Goal: Task Accomplishment & Management: Manage account settings

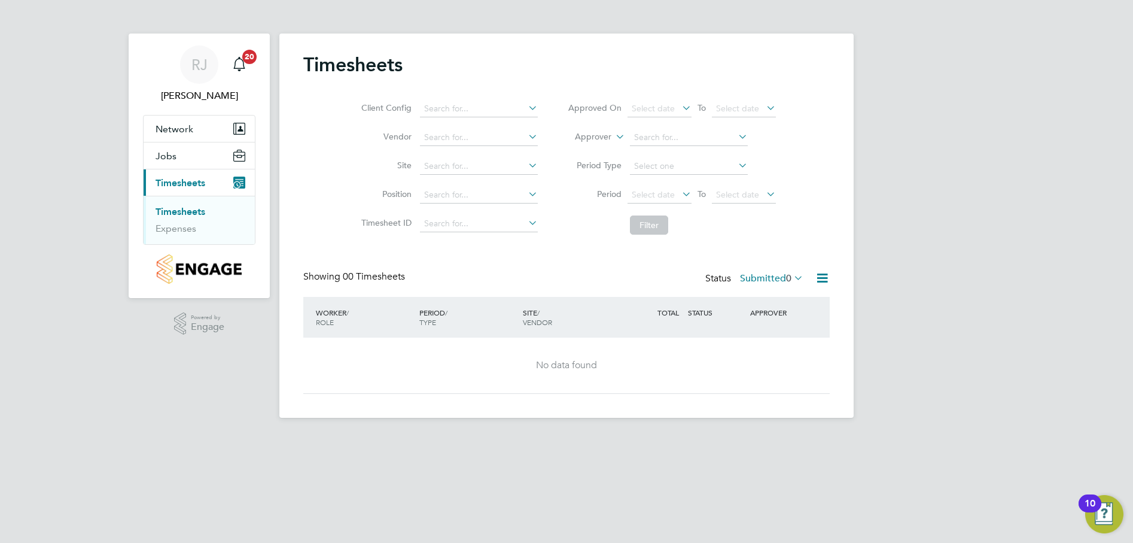
click at [194, 211] on link "Timesheets" at bounding box center [181, 211] width 50 height 11
click at [244, 62] on app-alerts-badge "20" at bounding box center [250, 56] width 16 height 16
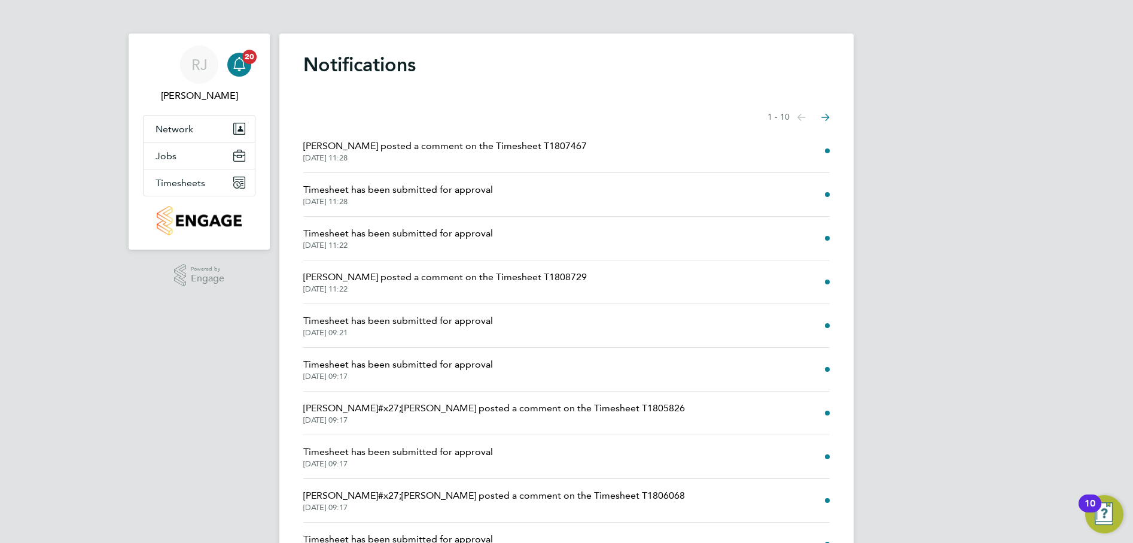
click at [540, 102] on div "Notifications Showing items 1 - 10 items Previous page Next page [PERSON_NAME] …" at bounding box center [566, 312] width 574 height 556
click at [806, 118] on icon "Select page of notifications list" at bounding box center [801, 117] width 8 height 7
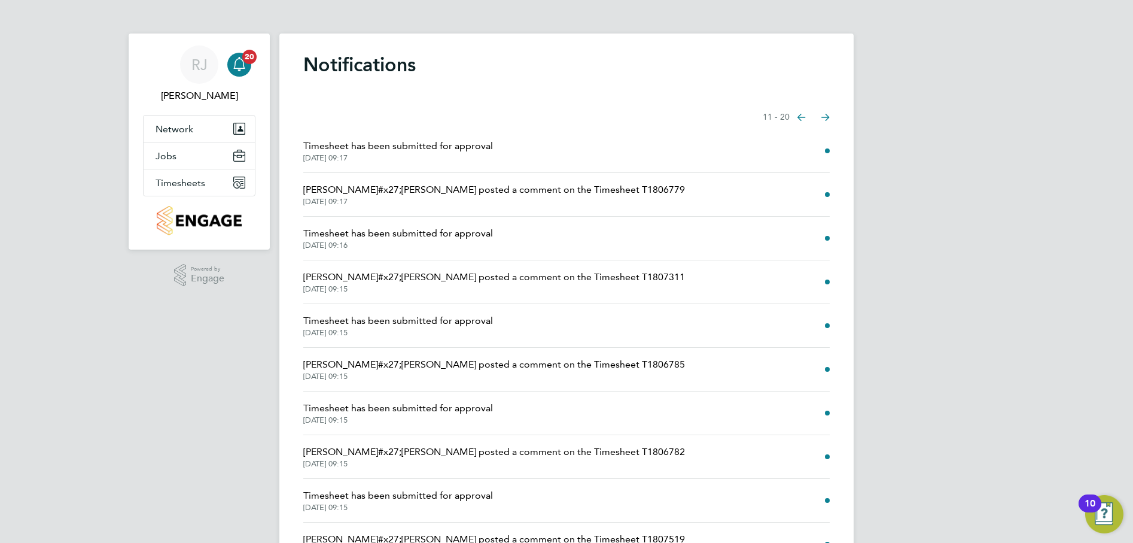
click at [806, 118] on icon "Select page of notifications list" at bounding box center [801, 117] width 8 height 7
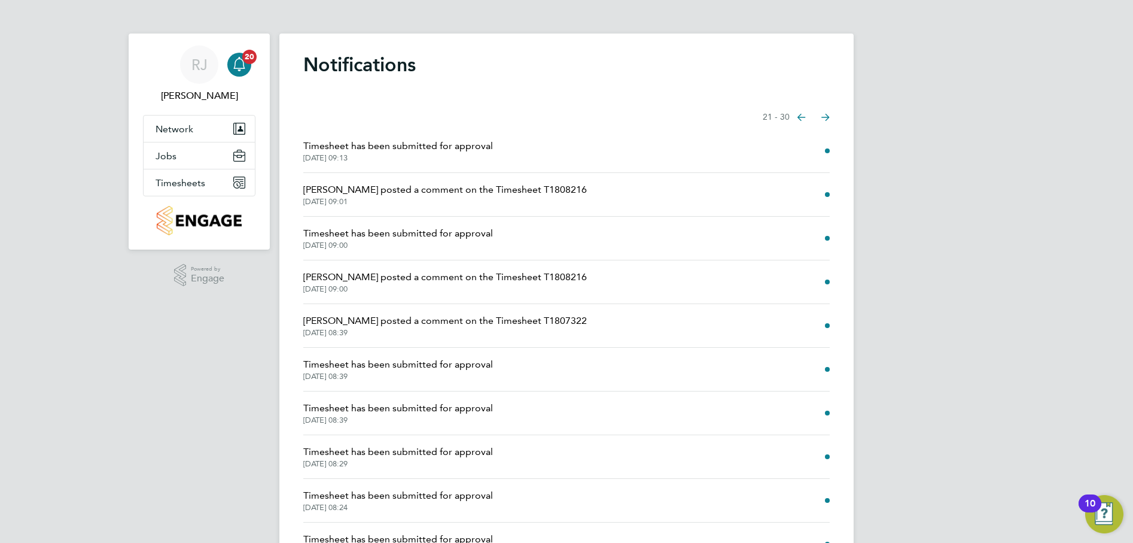
click at [806, 118] on icon "Select page of notifications list" at bounding box center [801, 117] width 8 height 7
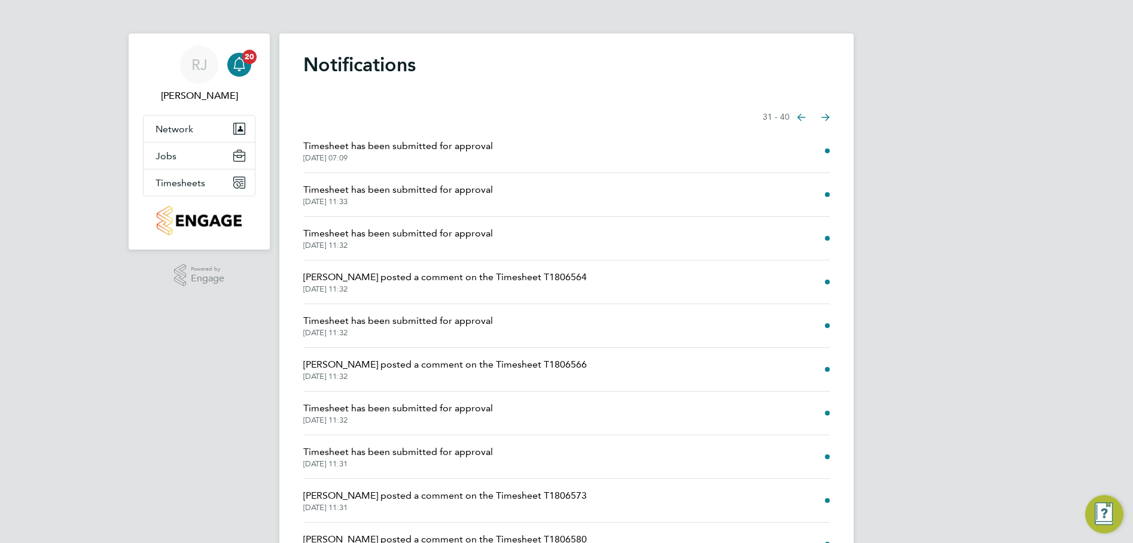
click at [806, 118] on icon "Select page of notifications list" at bounding box center [801, 117] width 8 height 7
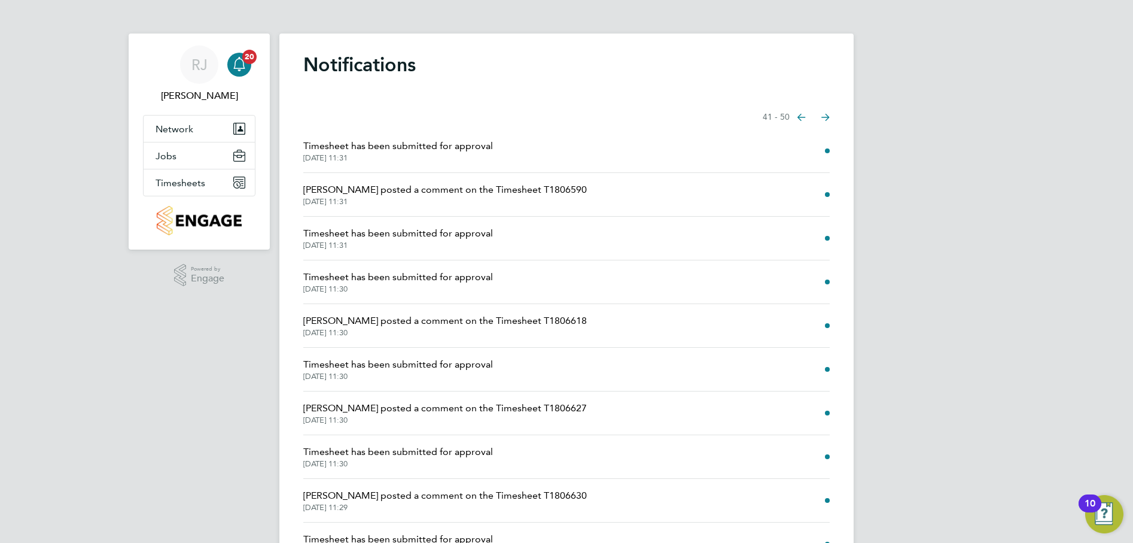
click at [806, 118] on icon "Select page of notifications list" at bounding box center [801, 117] width 8 height 7
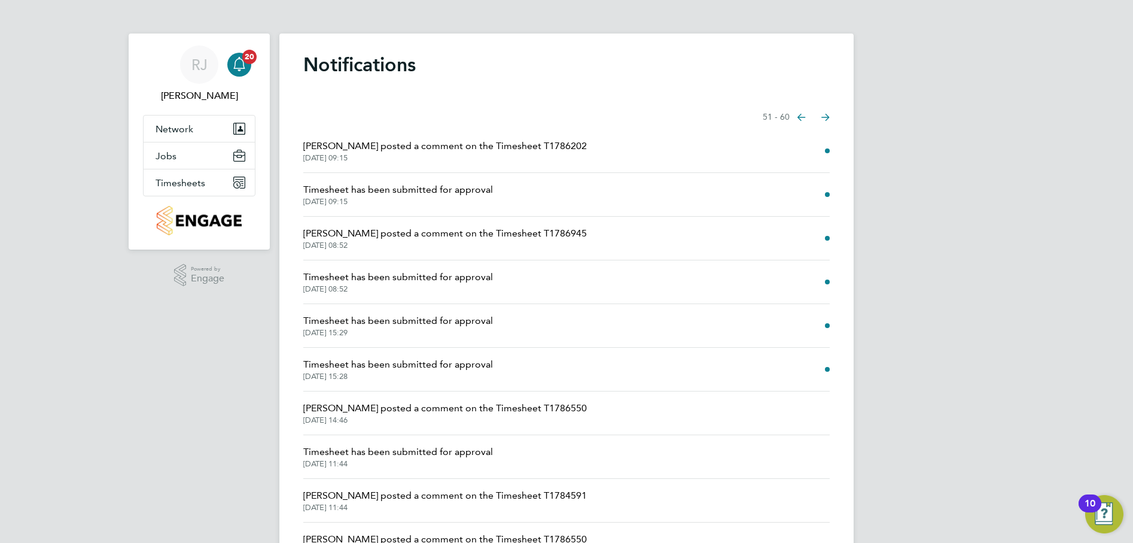
click at [799, 118] on icon "Select page of notifications list" at bounding box center [801, 117] width 8 height 7
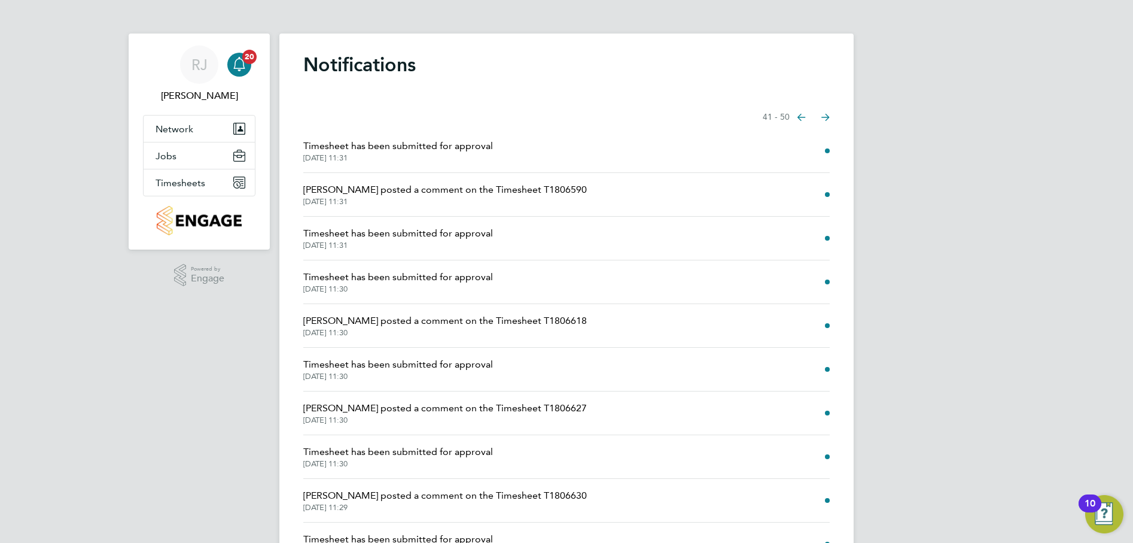
click at [799, 118] on icon "Select page of notifications list" at bounding box center [801, 117] width 8 height 7
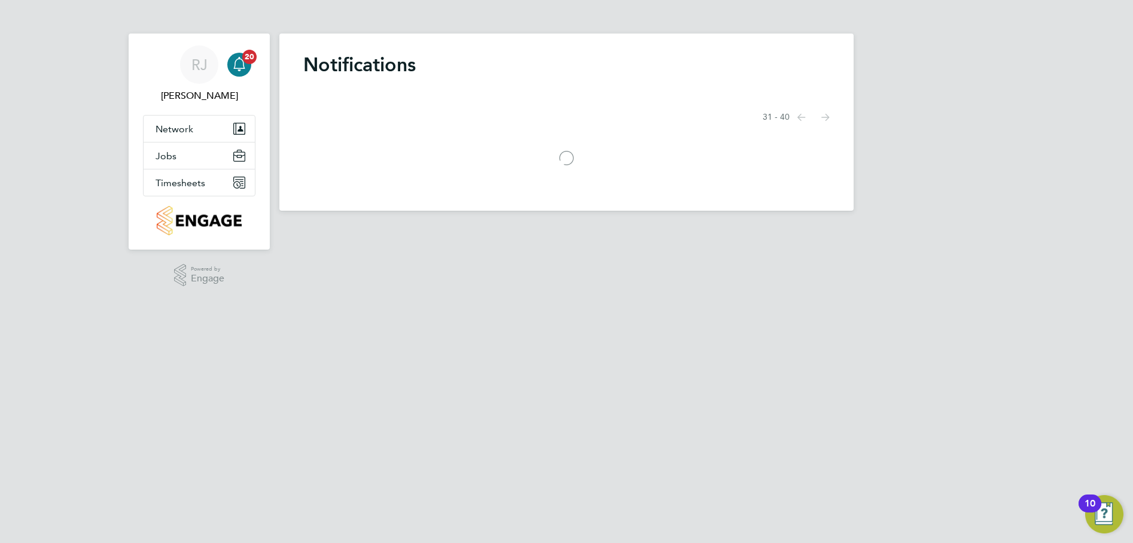
click at [799, 118] on icon "Select page of notifications list" at bounding box center [801, 117] width 8 height 7
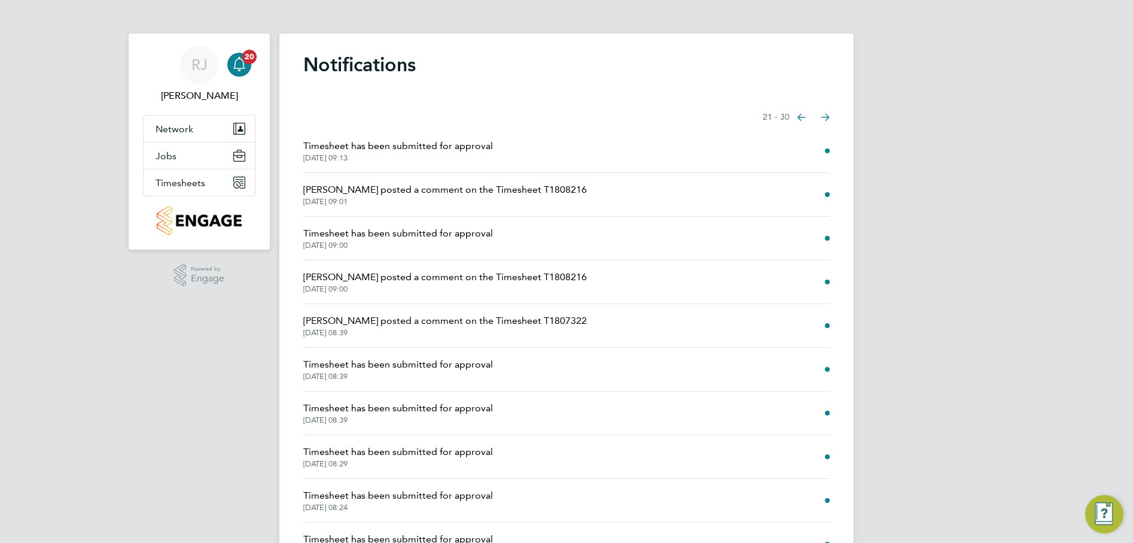
click at [799, 118] on icon "Select page of notifications list" at bounding box center [801, 117] width 8 height 7
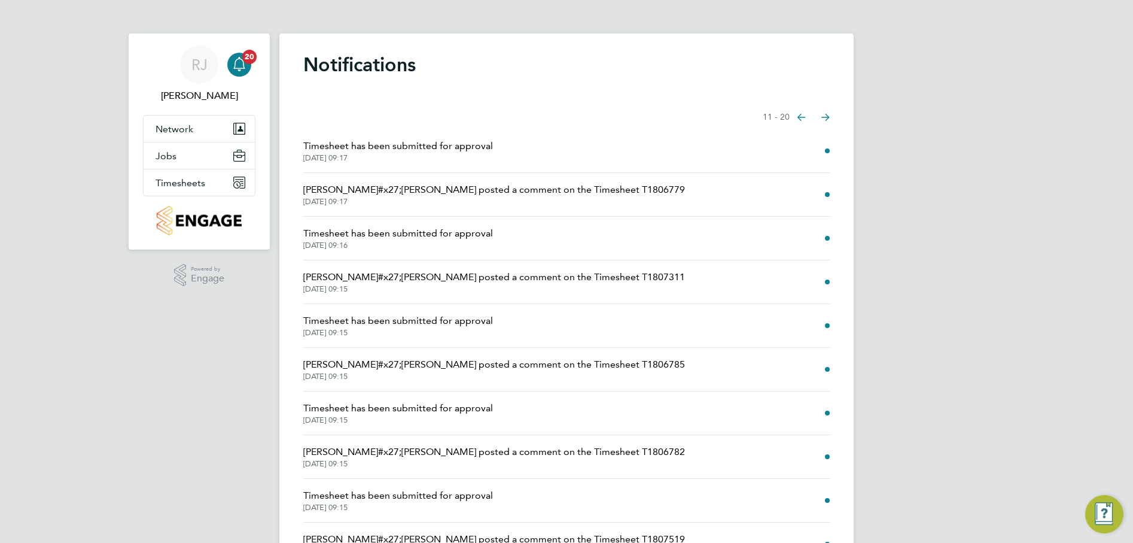
click at [799, 118] on icon "Select page of notifications list" at bounding box center [801, 117] width 8 height 7
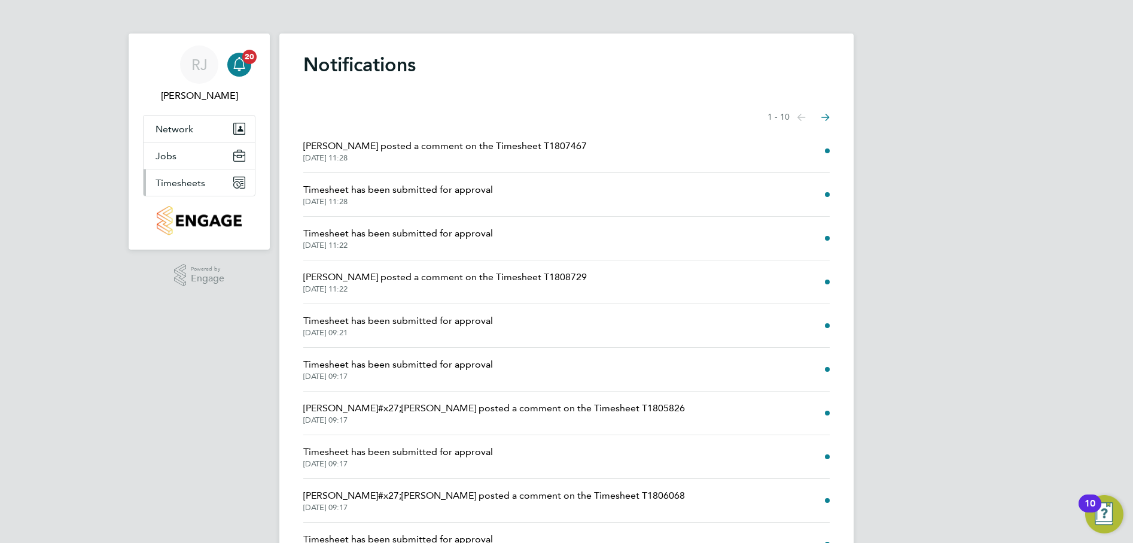
click at [207, 181] on button "Timesheets" at bounding box center [199, 182] width 111 height 26
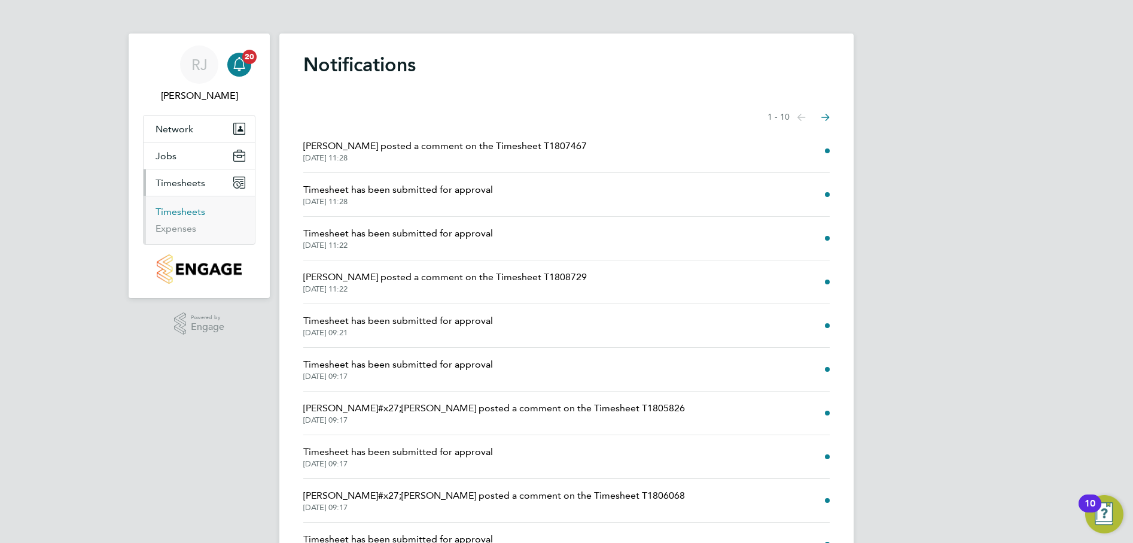
click at [178, 214] on link "Timesheets" at bounding box center [181, 211] width 50 height 11
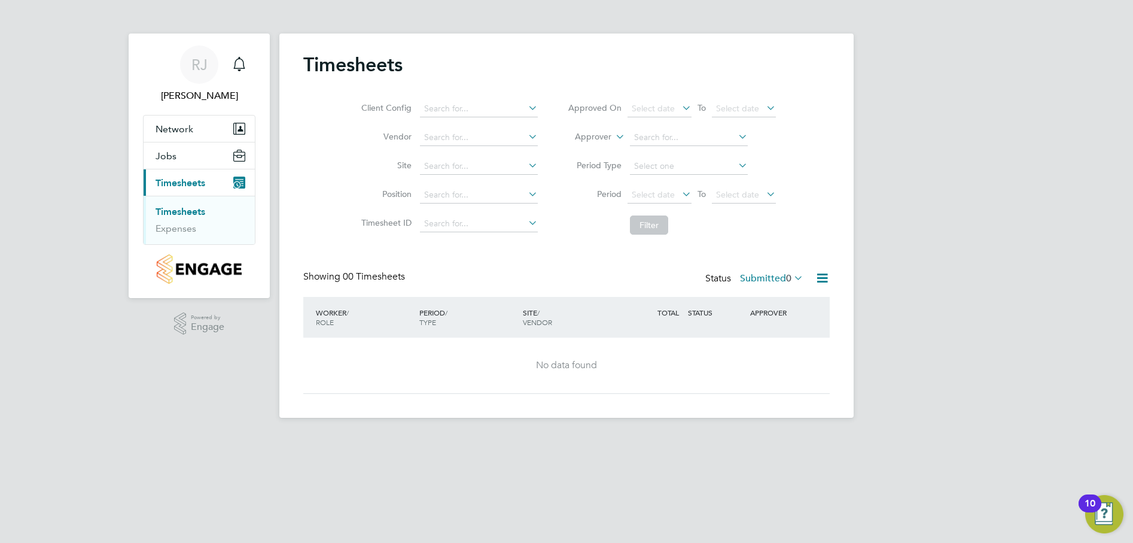
click at [792, 277] on icon at bounding box center [792, 277] width 0 height 17
click at [777, 331] on li "Submitted" at bounding box center [763, 333] width 55 height 17
